Goal: Task Accomplishment & Management: Complete application form

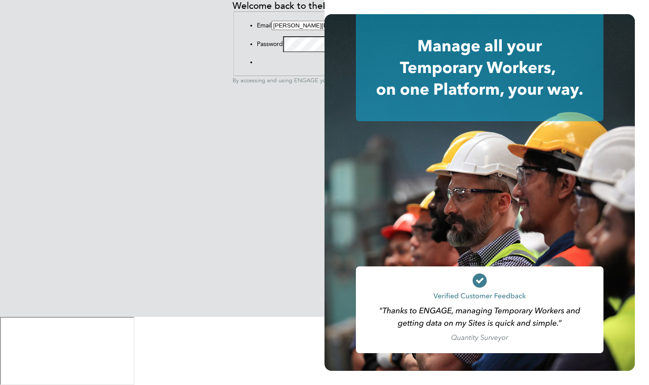
scroll to position [71, 0]
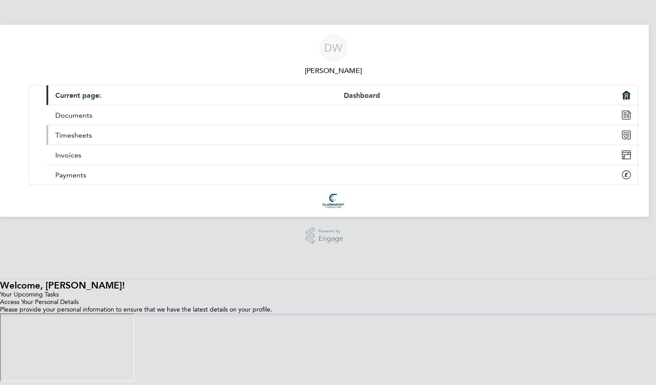
click at [92, 135] on span "Timesheets" at bounding box center [73, 135] width 37 height 8
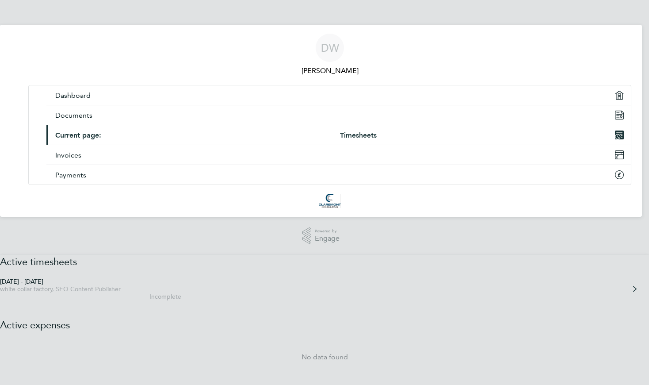
click at [169, 285] on div "white collar factory, SEO Content Publisher" at bounding box center [84, 289] width 169 height 8
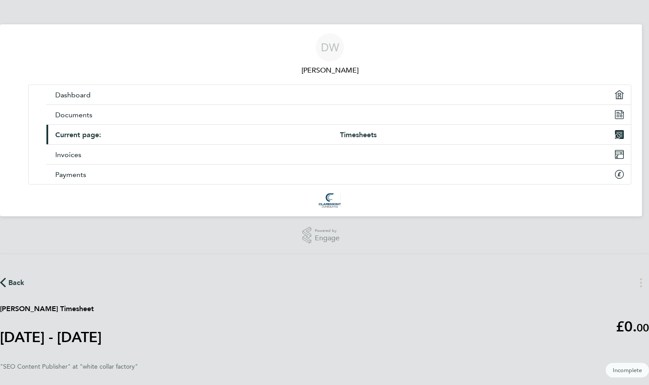
scroll to position [7, 0]
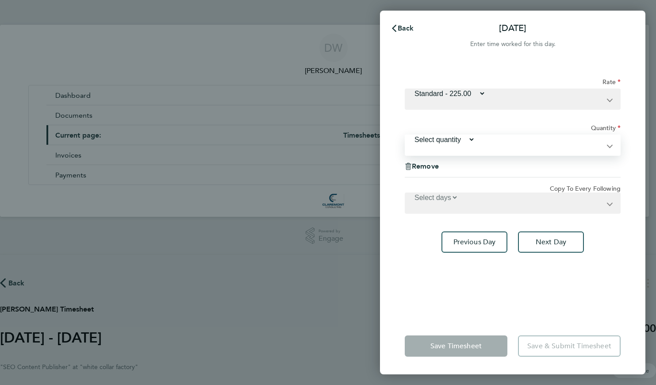
select select "1"
click option "1" at bounding box center [0, 0] width 0 height 0
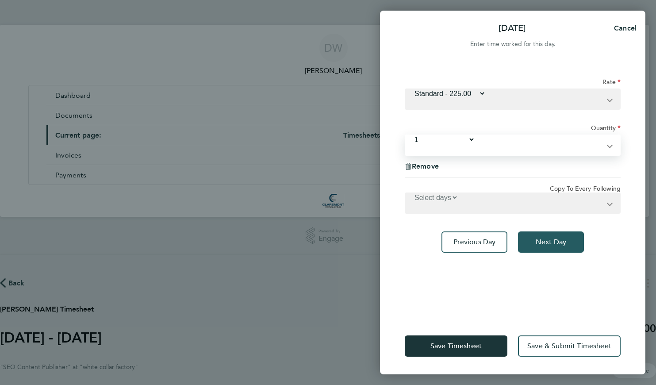
click at [536, 238] on span "Next Day" at bounding box center [551, 242] width 31 height 9
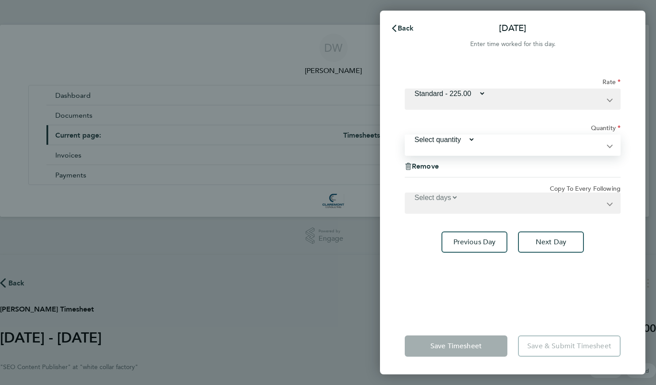
select select "1"
click option "1" at bounding box center [0, 0] width 0 height 0
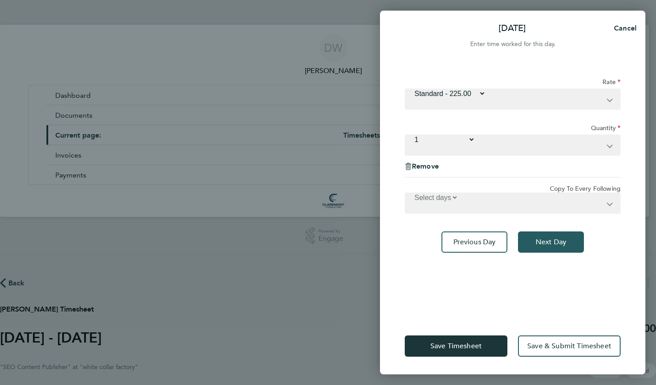
click at [542, 238] on span "Next Day" at bounding box center [551, 242] width 31 height 9
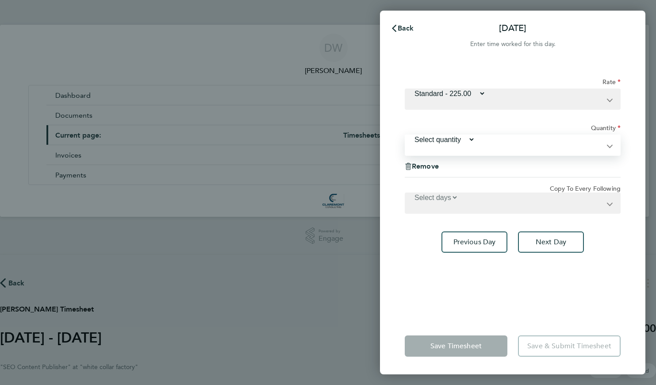
select select "1"
click option "1" at bounding box center [0, 0] width 0 height 0
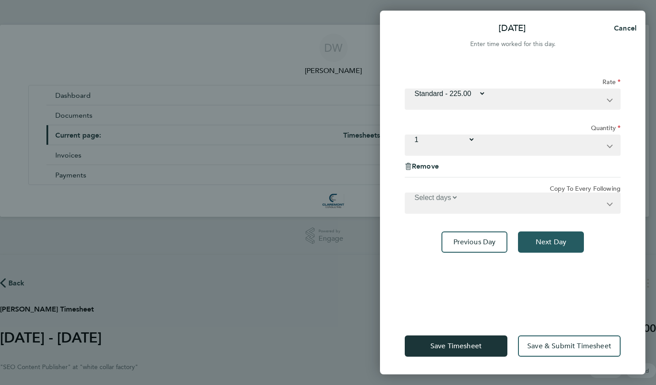
click at [542, 238] on span "Next Day" at bounding box center [551, 242] width 31 height 9
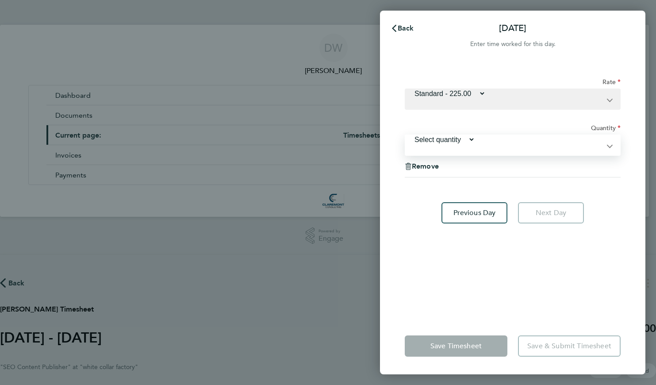
select select "1"
click option "1" at bounding box center [0, 0] width 0 height 0
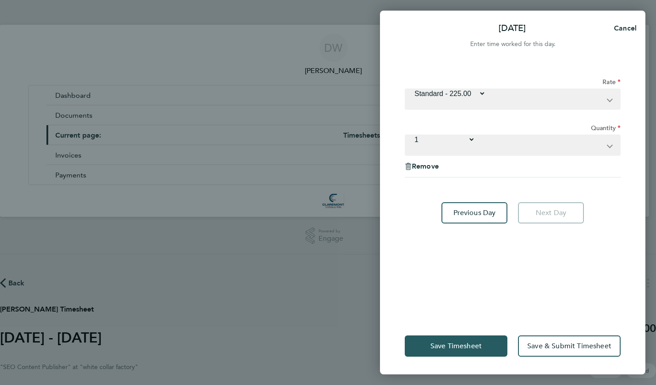
click at [463, 342] on span "Save Timesheet" at bounding box center [455, 346] width 51 height 9
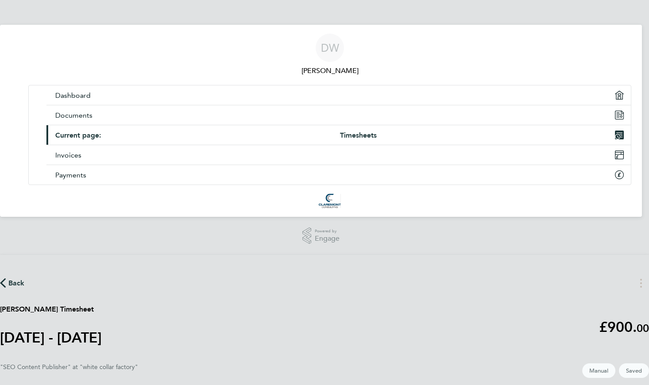
click at [25, 278] on span "Back" at bounding box center [16, 283] width 16 height 11
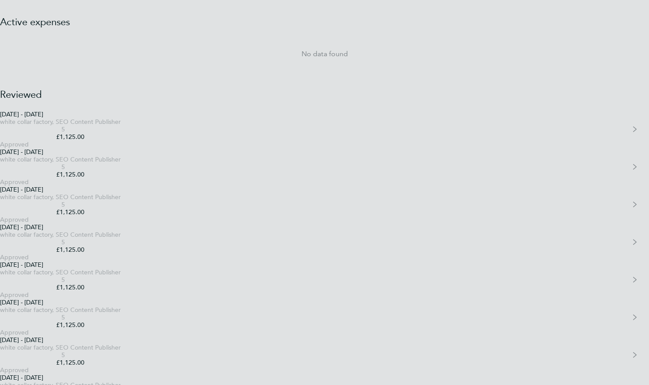
scroll to position [319, 0]
